Goal: Task Accomplishment & Management: Manage account settings

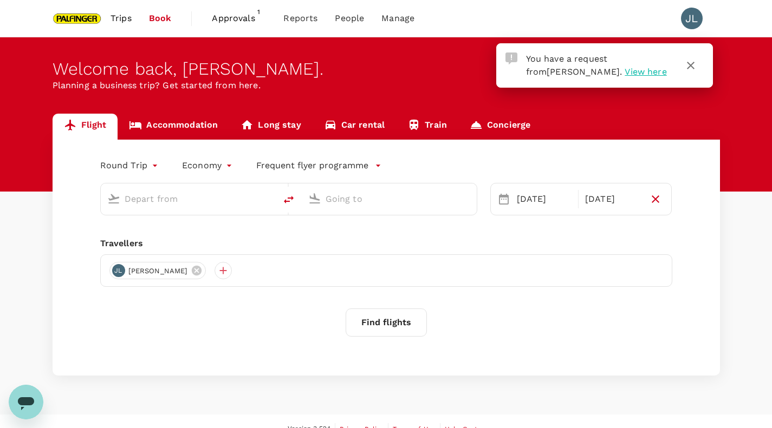
type input "[GEOGRAPHIC_DATA], [GEOGRAPHIC_DATA] (any)"
type input "Tan Son Nhat Intl (SGN)"
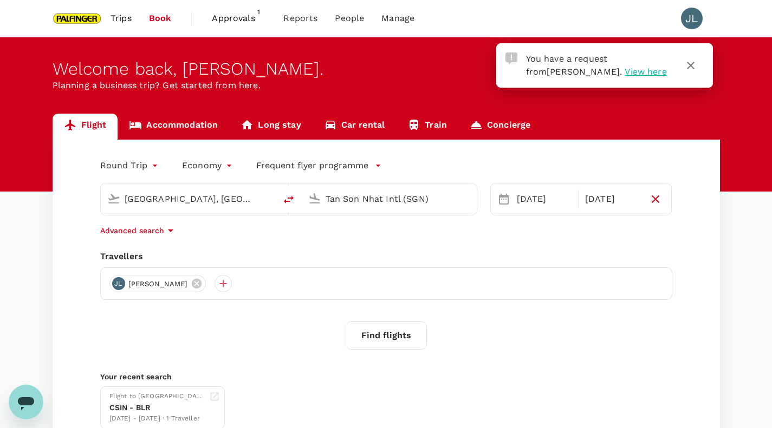
click at [624, 70] on span "View here" at bounding box center [645, 72] width 42 height 10
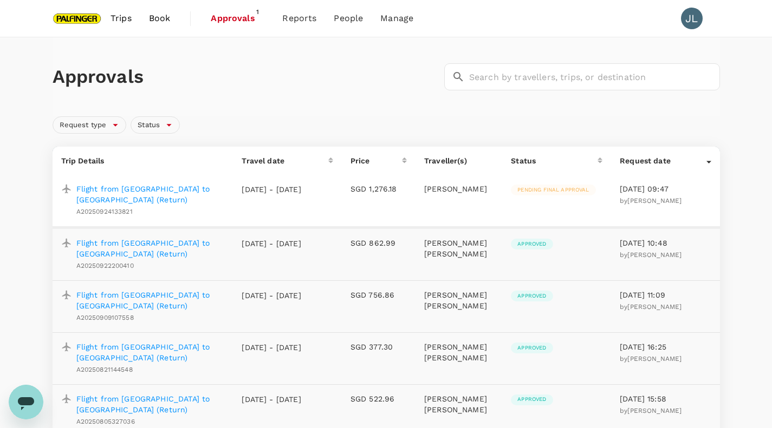
click at [145, 191] on p "Flight from [GEOGRAPHIC_DATA] to [GEOGRAPHIC_DATA] (Return)" at bounding box center [150, 195] width 148 height 22
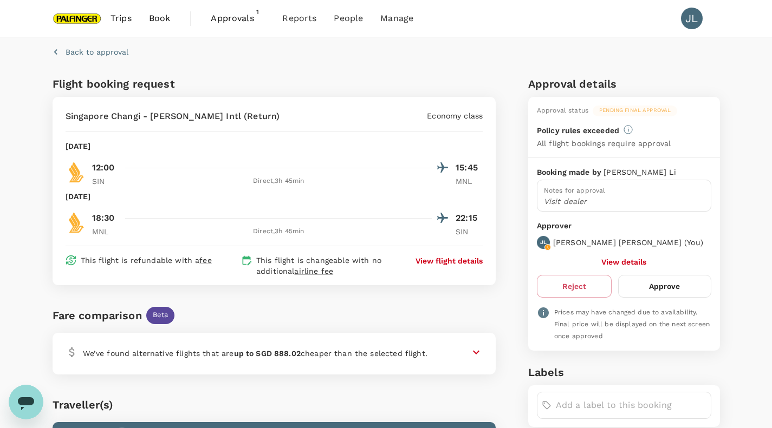
click at [654, 273] on div "Booking made by [PERSON_NAME] Notes for approval Visit dealer Approver [PERSON_…" at bounding box center [624, 254] width 192 height 193
click at [657, 278] on button "Approve" at bounding box center [664, 286] width 93 height 23
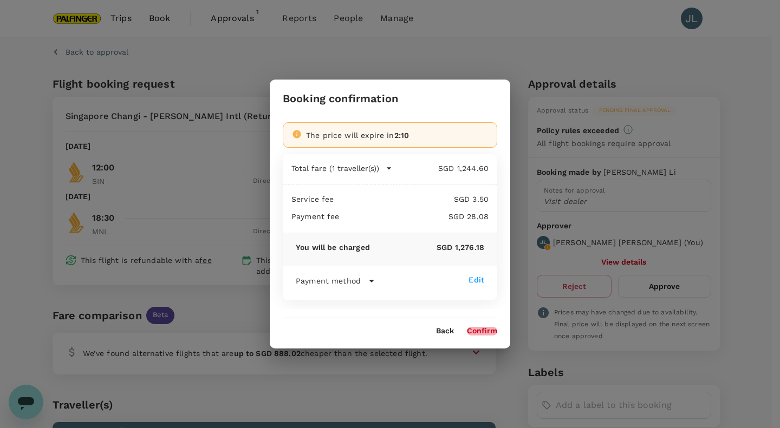
click at [488, 329] on button "Confirm" at bounding box center [482, 331] width 30 height 9
